Goal: Find specific page/section: Find specific page/section

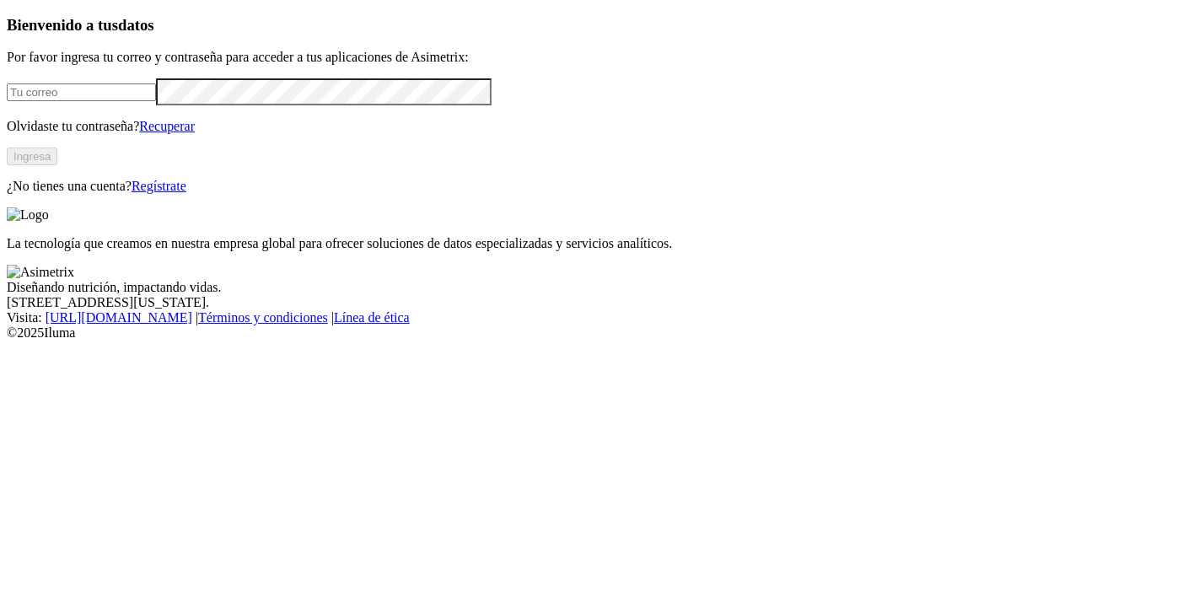
type input "[PERSON_NAME][EMAIL_ADDRESS][PERSON_NAME][DOMAIN_NAME]"
click at [57, 165] on button "Ingresa" at bounding box center [32, 157] width 51 height 18
